Goal: Task Accomplishment & Management: Manage account settings

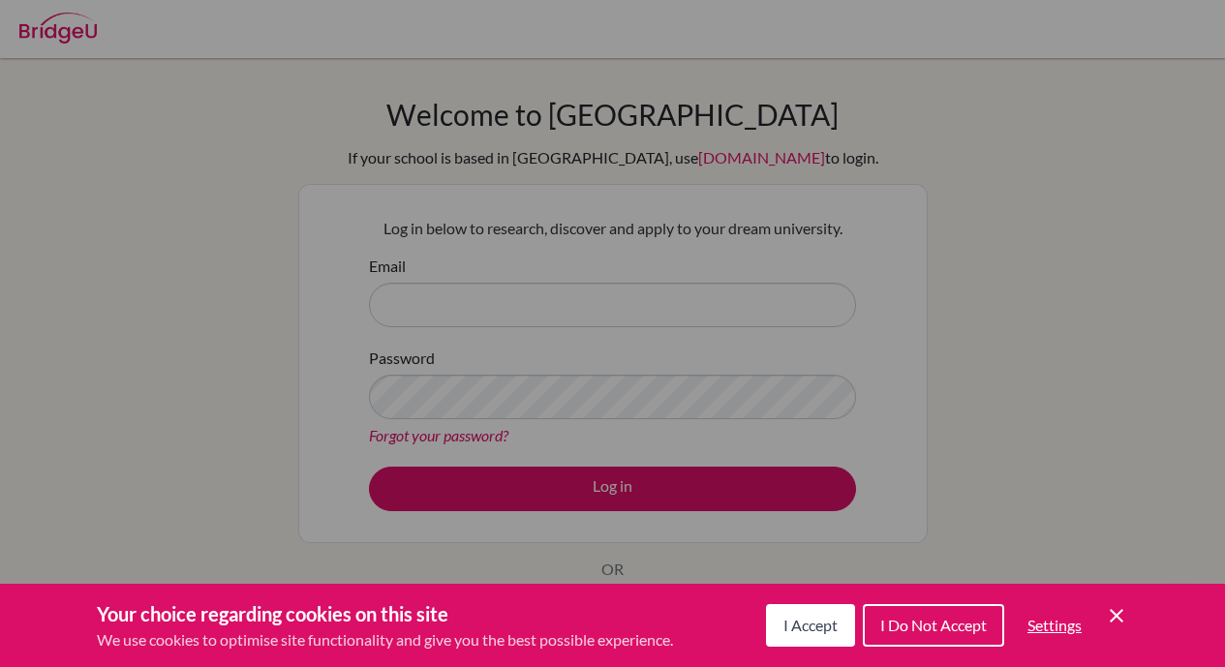
click at [1119, 623] on icon "Cookie Control Close Icon" at bounding box center [1116, 615] width 23 height 23
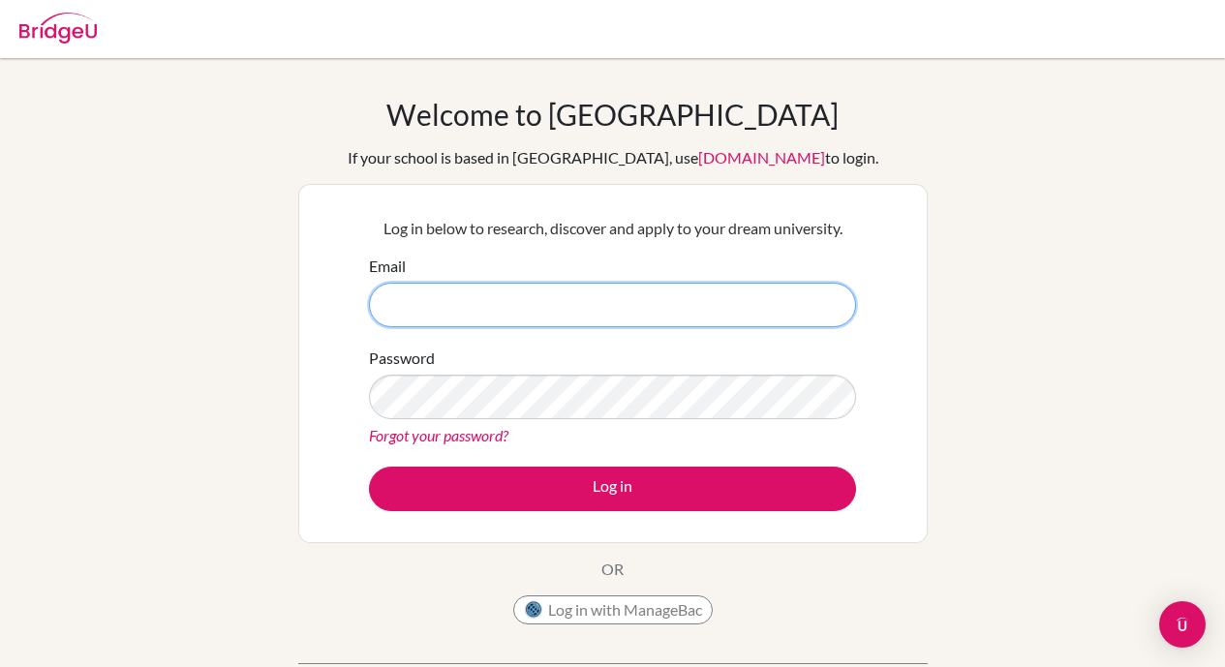
click at [660, 303] on input "Email" at bounding box center [612, 305] width 487 height 45
click at [593, 609] on button "Log in with ManageBac" at bounding box center [613, 610] width 200 height 29
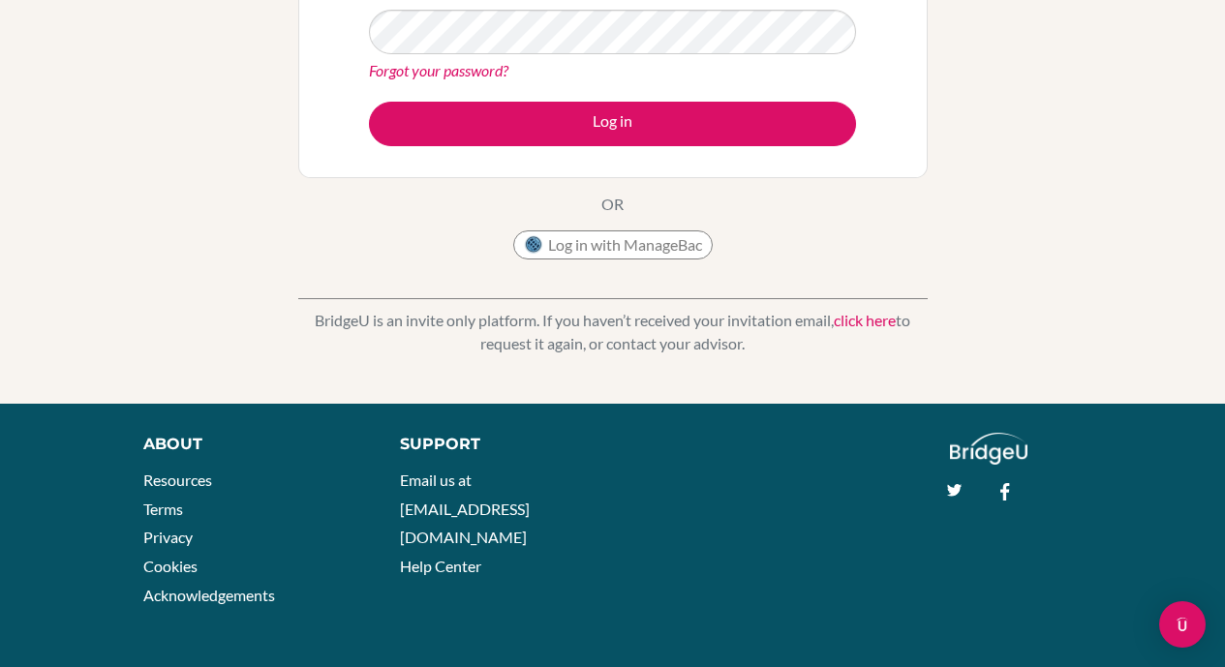
scroll to position [363, 0]
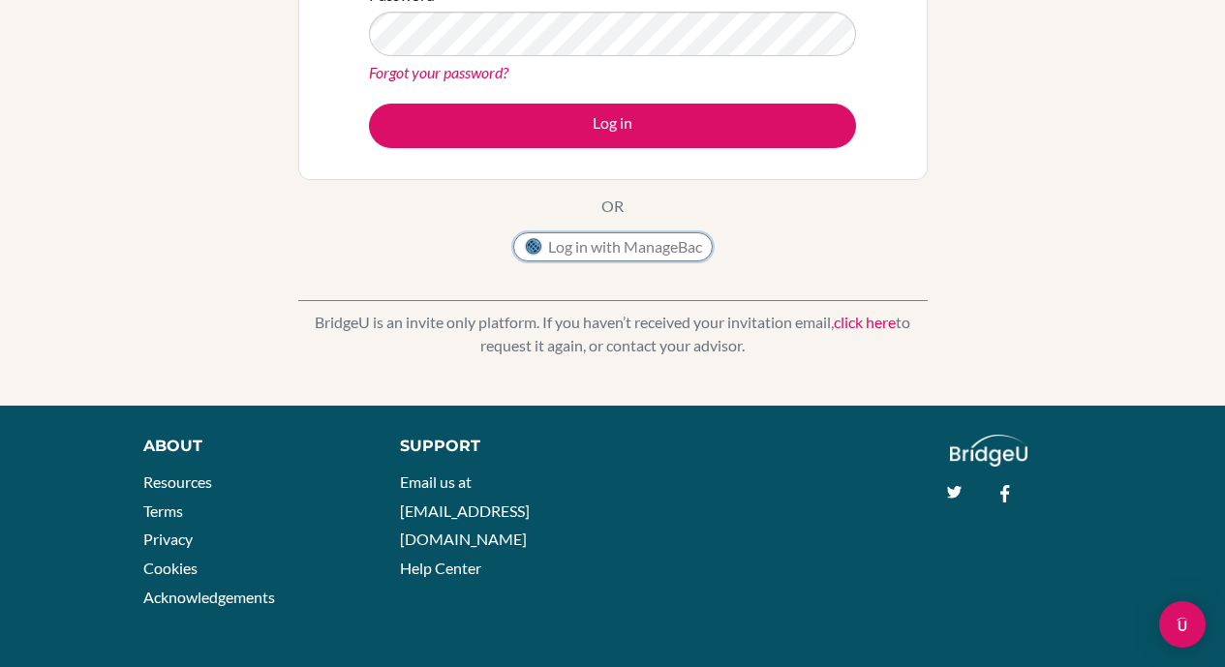
click at [666, 248] on button "Log in with ManageBac" at bounding box center [613, 246] width 200 height 29
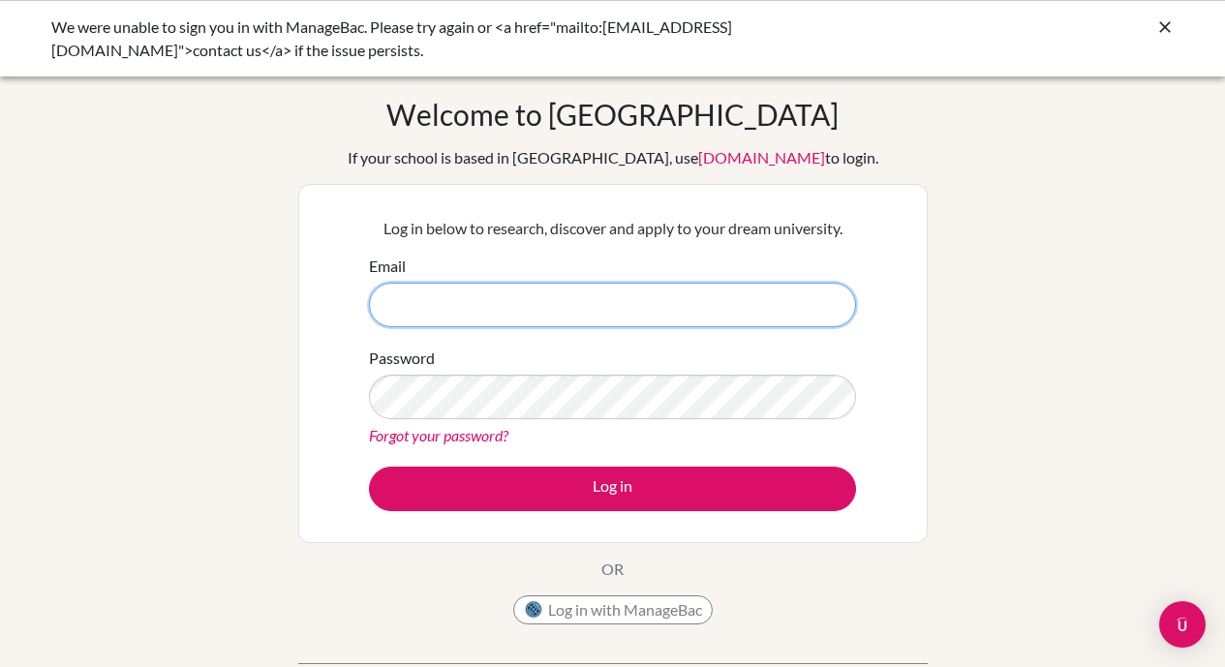
click at [559, 306] on input "Email" at bounding box center [612, 305] width 487 height 45
click at [563, 622] on button "Log in with ManageBac" at bounding box center [613, 610] width 200 height 29
click at [621, 601] on button "Log in with ManageBac" at bounding box center [613, 610] width 200 height 29
click at [631, 596] on button "Log in with ManageBac" at bounding box center [613, 610] width 200 height 29
click at [574, 599] on button "Log in with ManageBac" at bounding box center [613, 610] width 200 height 29
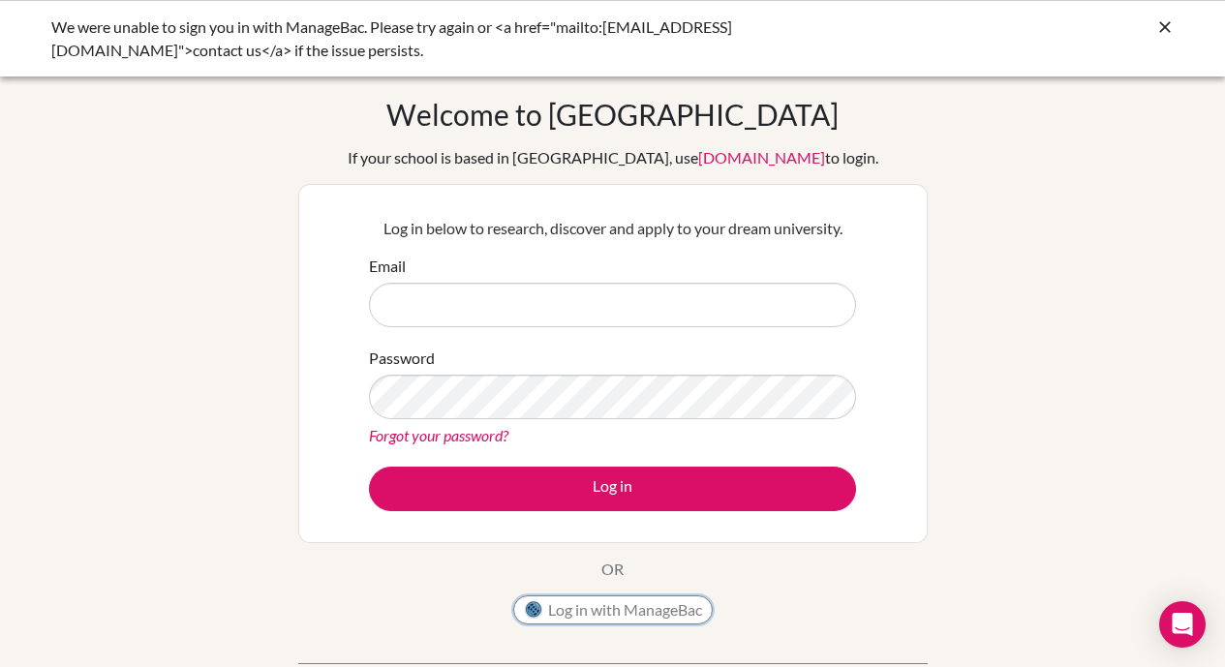
click at [629, 599] on button "Log in with ManageBac" at bounding box center [613, 610] width 200 height 29
click at [614, 600] on button "Log in with ManageBac" at bounding box center [613, 610] width 200 height 29
